Goal: Navigation & Orientation: Find specific page/section

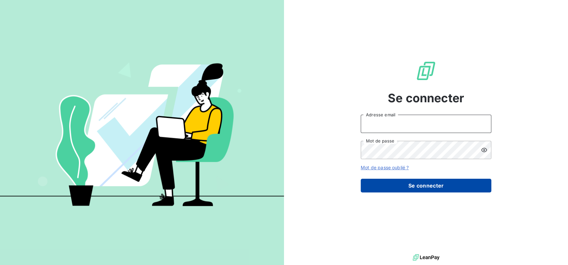
type input "[EMAIL_ADDRESS][DOMAIN_NAME]"
click at [413, 190] on button "Se connecter" at bounding box center [426, 186] width 131 height 14
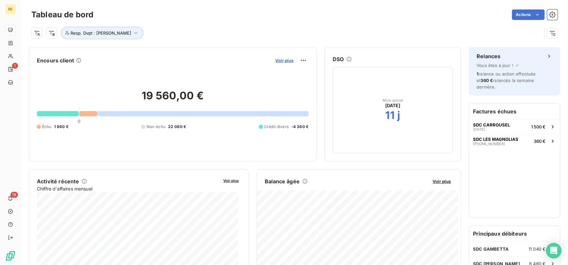
click at [288, 59] on span "Voir plus" at bounding box center [284, 60] width 18 height 5
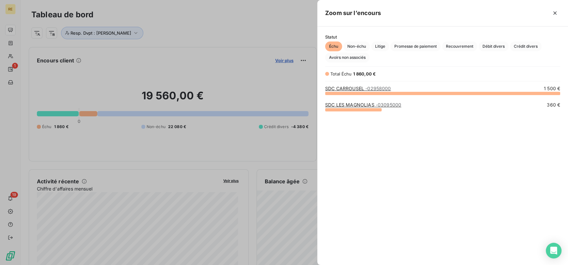
scroll to position [166, 245]
click at [262, 45] on div at bounding box center [284, 132] width 568 height 265
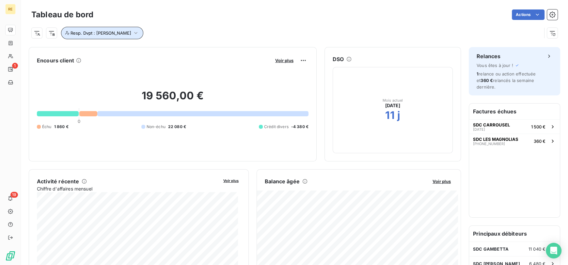
click at [93, 28] on button "Resp. Dvpt : [PERSON_NAME]" at bounding box center [102, 33] width 82 height 12
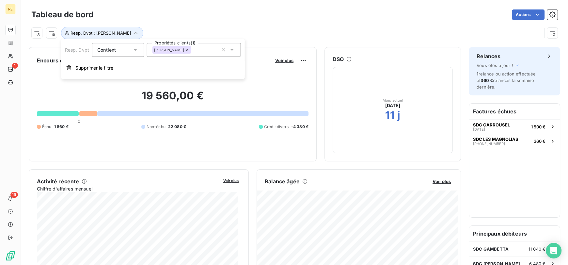
click at [188, 49] on icon at bounding box center [187, 50] width 4 height 4
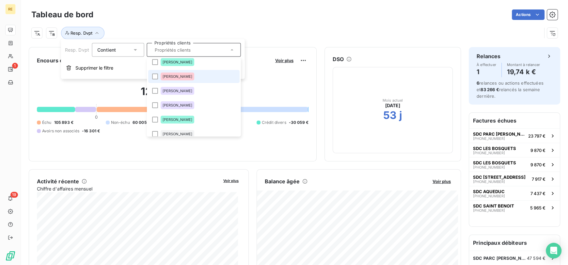
scroll to position [53, 0]
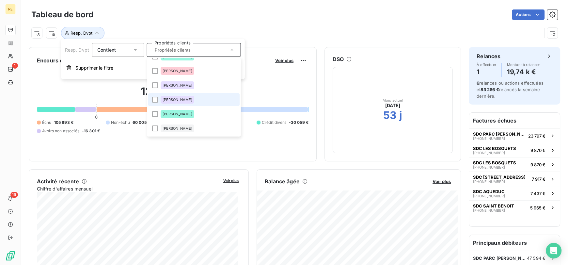
click at [186, 101] on div "[PERSON_NAME]" at bounding box center [177, 100] width 34 height 8
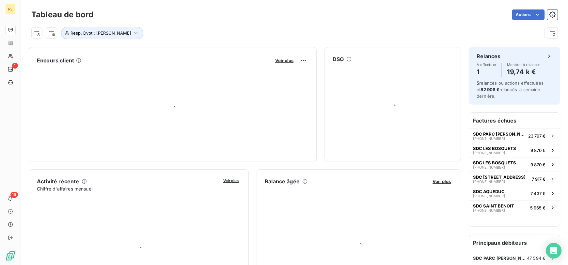
drag, startPoint x: 210, startPoint y: 27, endPoint x: 230, endPoint y: 43, distance: 25.5
click at [211, 27] on div "Resp. Dvpt : [PERSON_NAME]" at bounding box center [286, 33] width 510 height 12
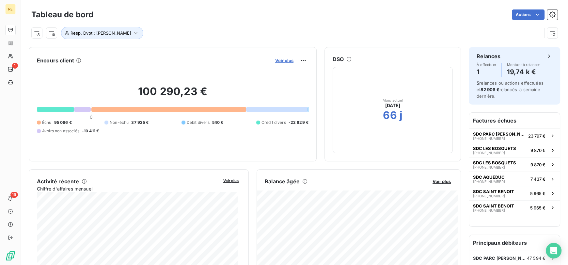
click at [280, 60] on span "Voir plus" at bounding box center [284, 60] width 18 height 5
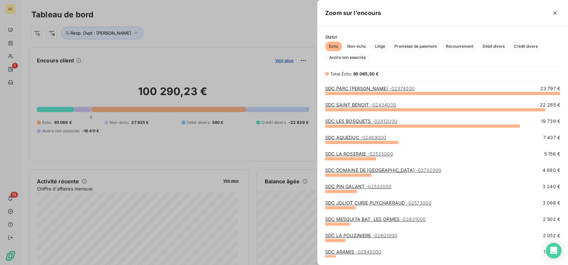
scroll to position [166, 245]
click at [267, 42] on div at bounding box center [284, 132] width 568 height 265
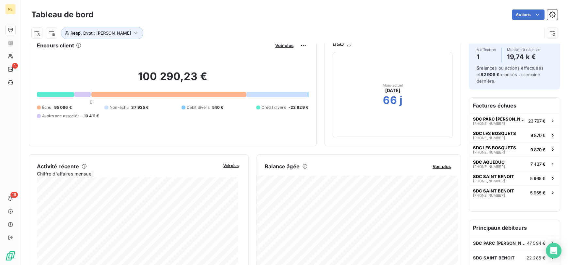
scroll to position [50, 0]
